Goal: Task Accomplishment & Management: Manage account settings

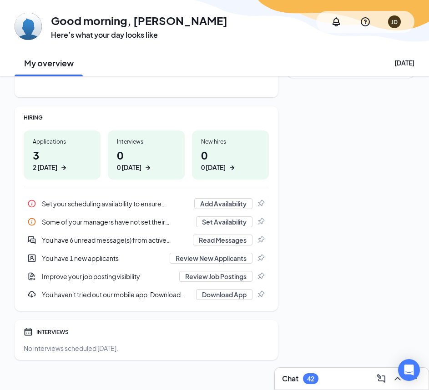
scroll to position [100, 0]
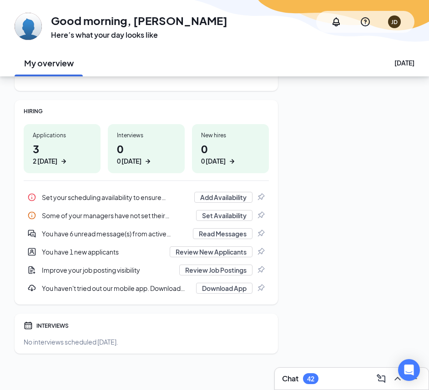
click at [59, 145] on h1 "3 2 today" at bounding box center [62, 153] width 59 height 25
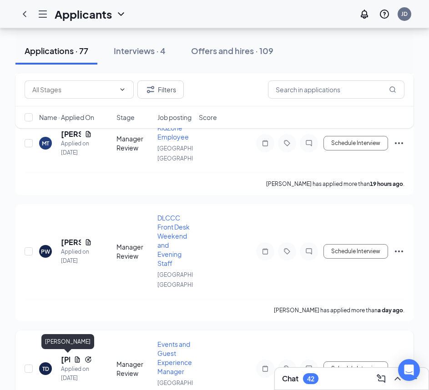
scroll to position [45, 0]
